Goal: Navigation & Orientation: Find specific page/section

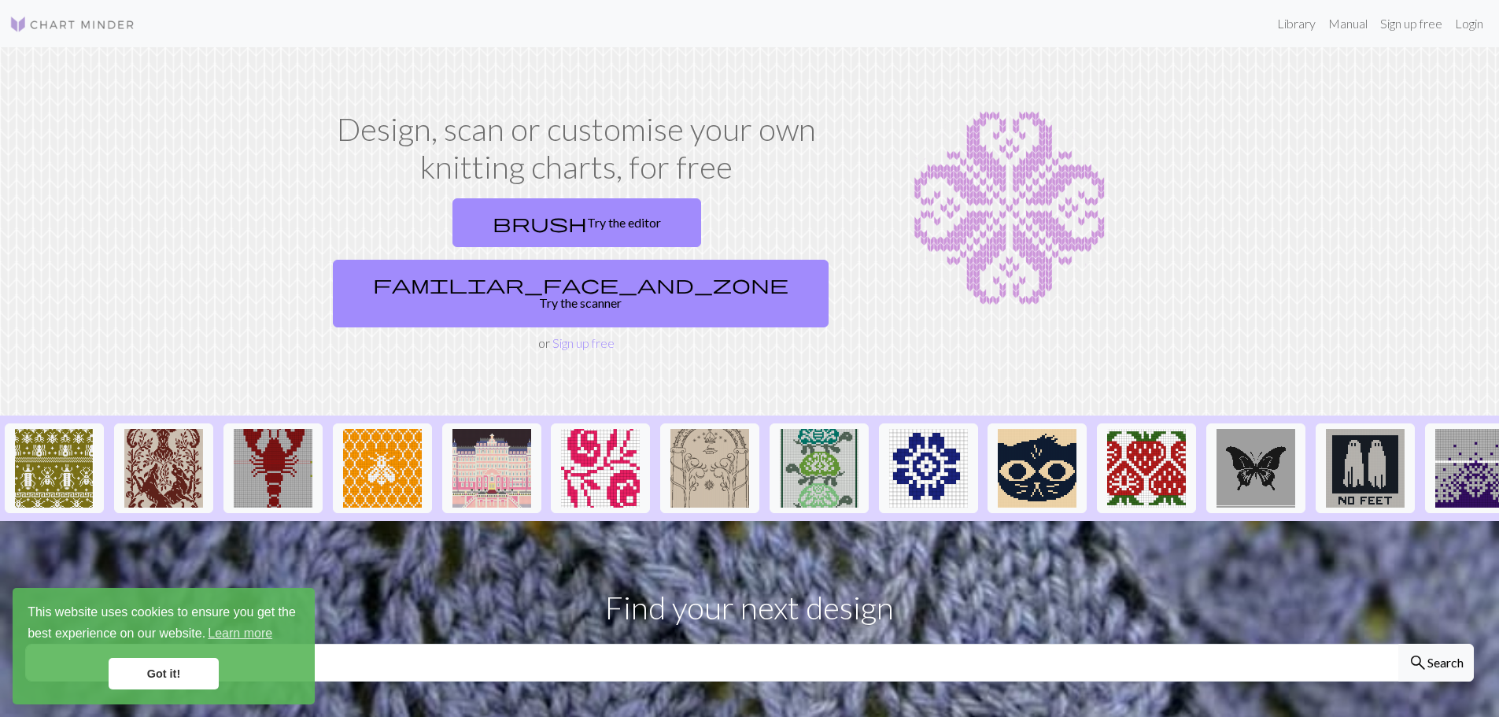
click at [173, 674] on link "Got it!" at bounding box center [164, 673] width 110 height 31
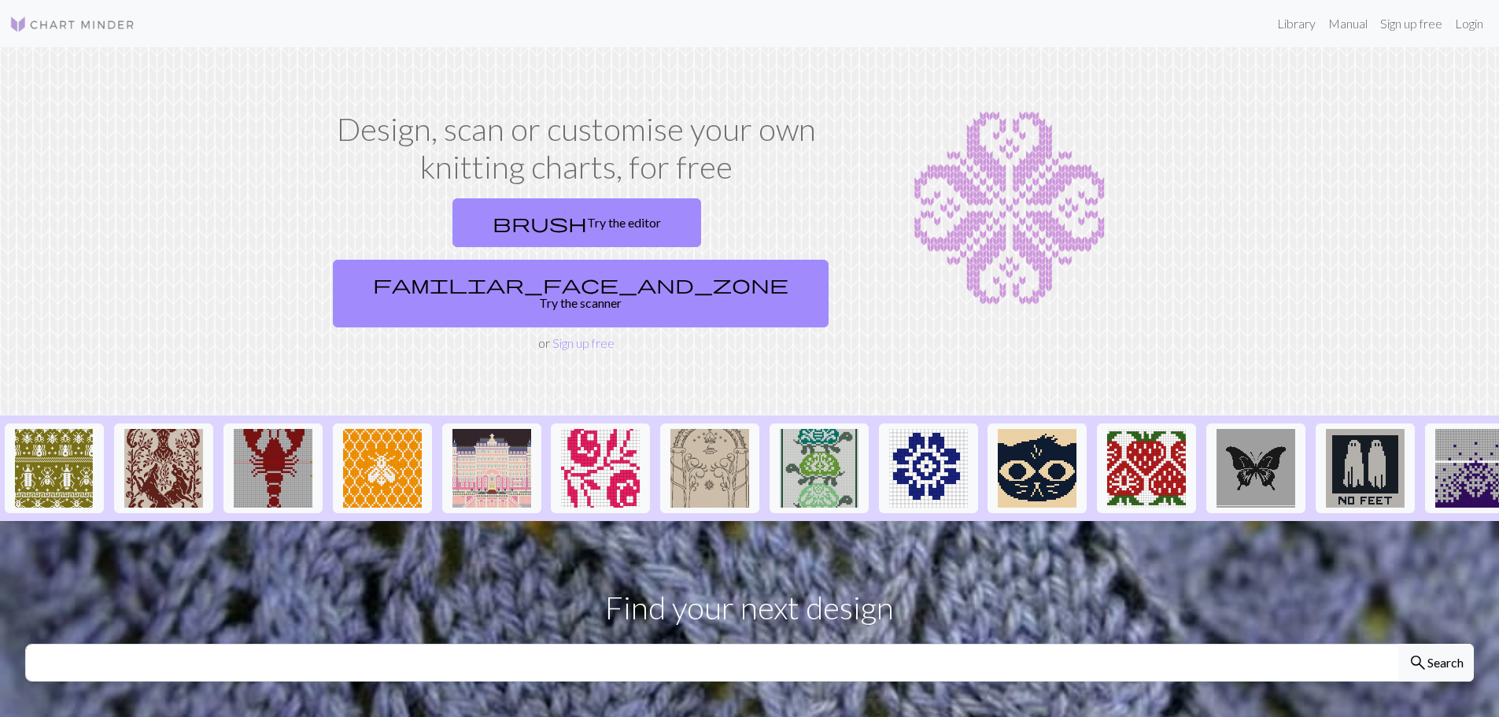
click at [1267, 28] on div "Library Manual Sign up free Login" at bounding box center [819, 23] width 1342 height 31
click at [1284, 23] on link "Library" at bounding box center [1296, 23] width 51 height 31
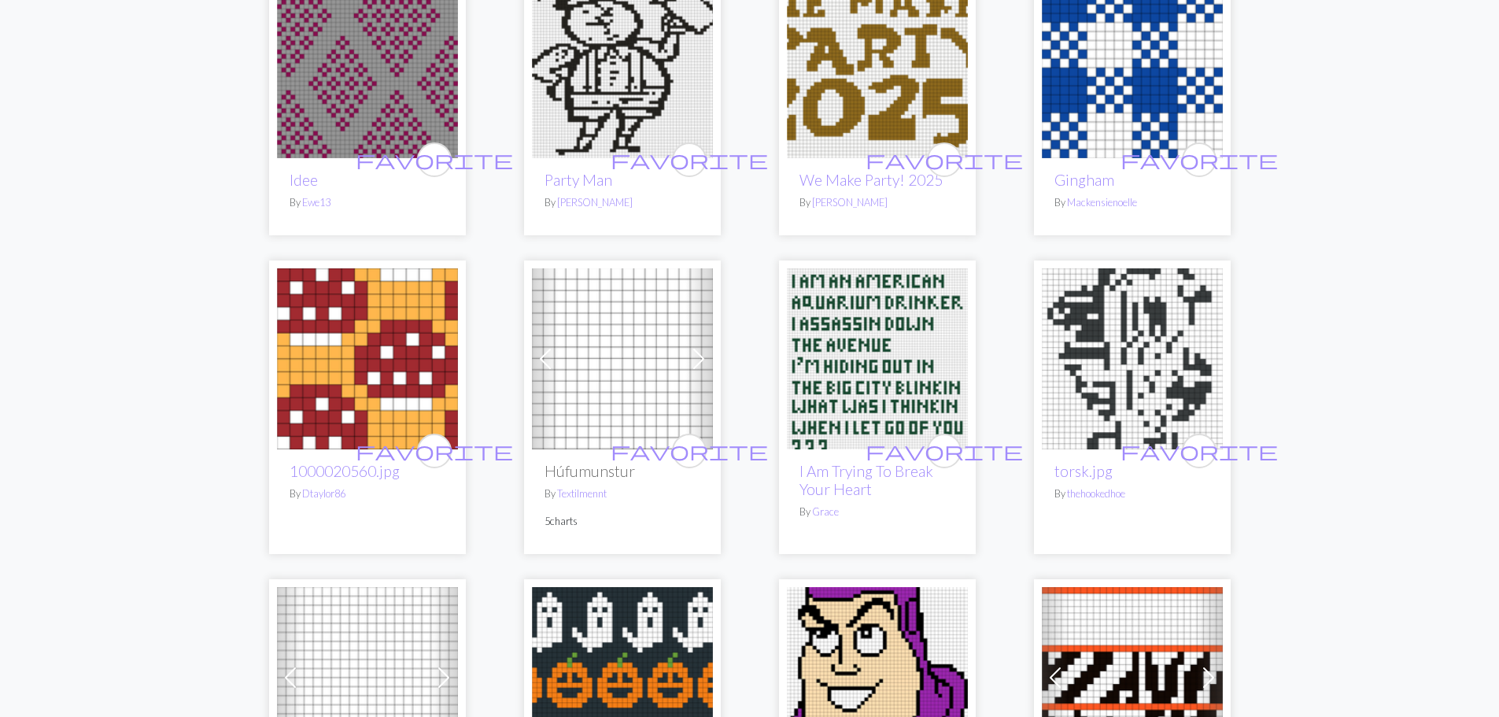
scroll to position [787, 0]
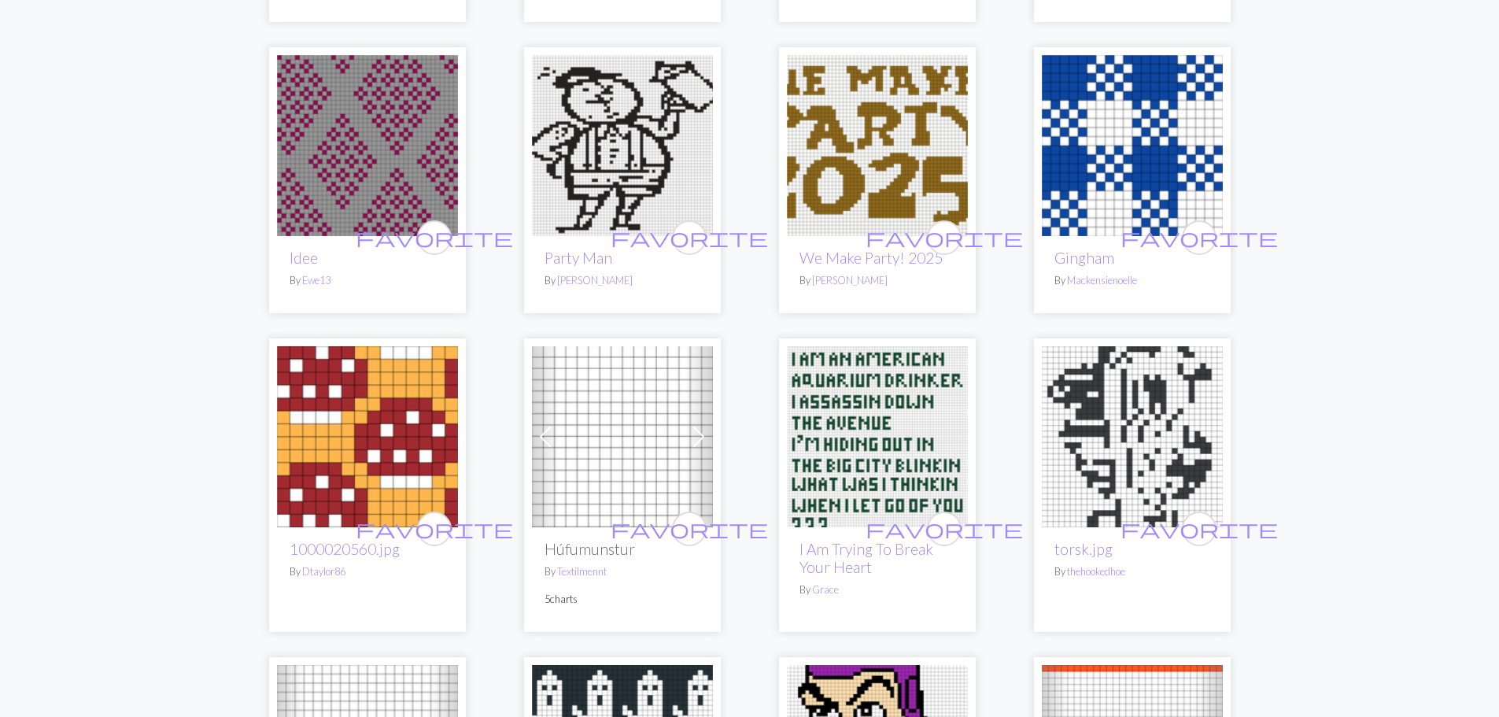
click at [1091, 122] on img at bounding box center [1132, 145] width 181 height 181
